Goal: Check status: Check status

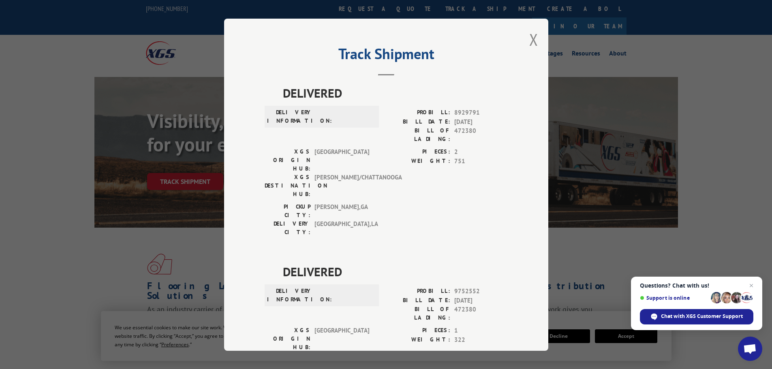
click at [525, 39] on div "Track Shipment DELIVERED DELIVERY INFORMATION: PROBILL: 8929791 BILL DATE: [DAT…" at bounding box center [386, 185] width 324 height 332
click at [533, 41] on button "Close modal" at bounding box center [533, 39] width 9 height 21
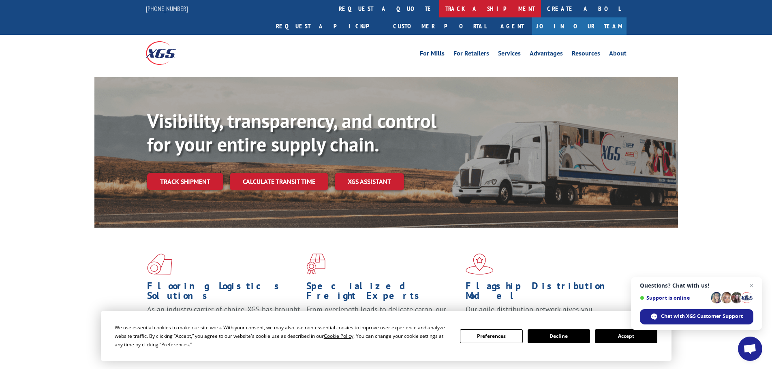
click at [439, 3] on link "track a shipment" at bounding box center [490, 8] width 102 height 17
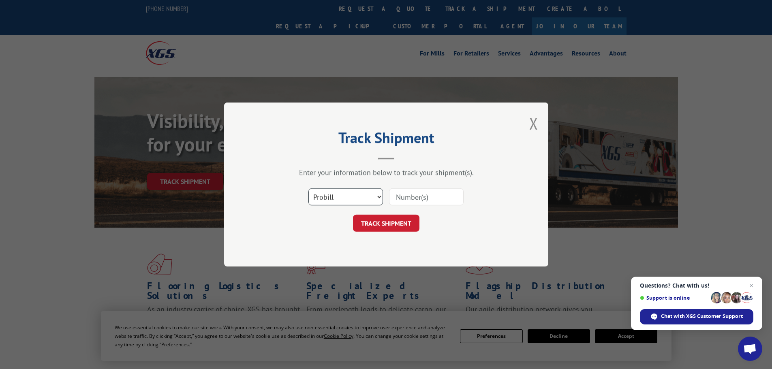
click at [361, 196] on select "Select category... Probill BOL PO" at bounding box center [345, 196] width 75 height 17
select select "bol"
click at [308, 188] on select "Select category... Probill BOL PO" at bounding box center [345, 196] width 75 height 17
click at [392, 201] on input at bounding box center [426, 196] width 75 height 17
paste input "17095966"
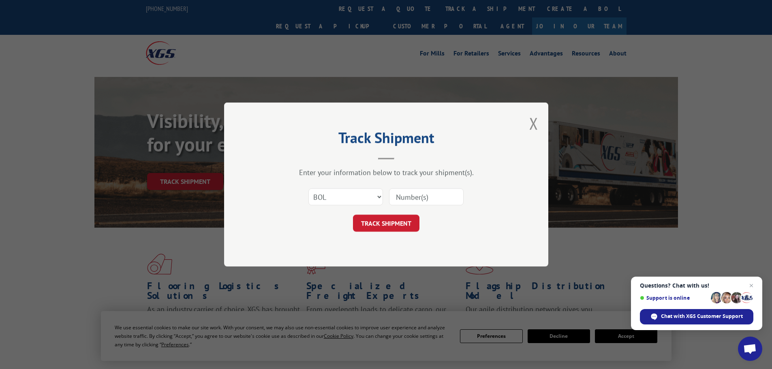
type input "17095966"
click button "TRACK SHIPMENT" at bounding box center [386, 223] width 66 height 17
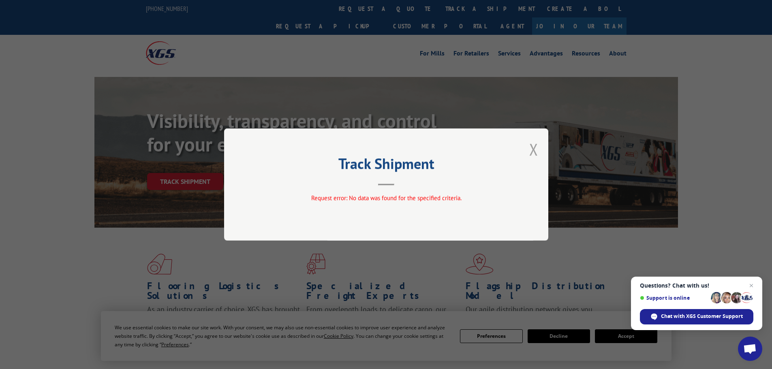
click at [531, 146] on button "Close modal" at bounding box center [533, 149] width 9 height 21
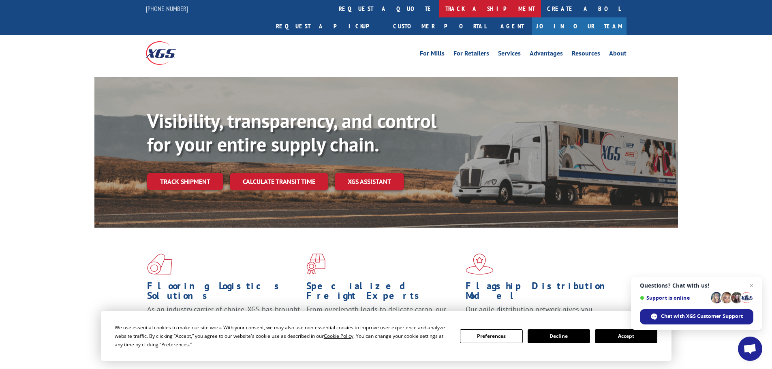
click at [439, 10] on link "track a shipment" at bounding box center [490, 8] width 102 height 17
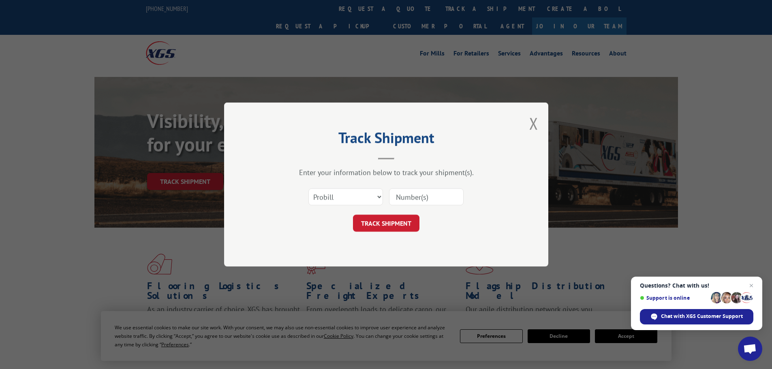
click at [417, 195] on input at bounding box center [426, 196] width 75 height 17
paste input "17095966"
type input "17095966"
click button "TRACK SHIPMENT" at bounding box center [386, 223] width 66 height 17
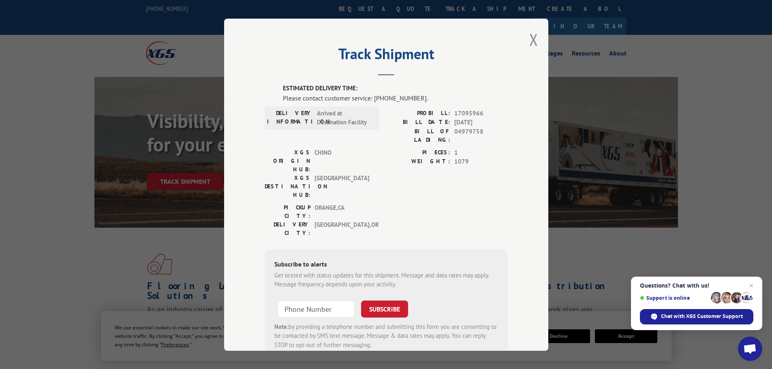
drag, startPoint x: 482, startPoint y: 178, endPoint x: 475, endPoint y: 186, distance: 10.9
click at [465, 203] on div "PICKUP CITY: [GEOGRAPHIC_DATA] , [GEOGRAPHIC_DATA]: [GEOGRAPHIC_DATA] , [GEOGRA…" at bounding box center [386, 222] width 243 height 38
click at [475, 203] on div "PICKUP CITY: [GEOGRAPHIC_DATA] , [GEOGRAPHIC_DATA]: [GEOGRAPHIC_DATA] , [GEOGRA…" at bounding box center [386, 222] width 243 height 38
